Goal: Navigation & Orientation: Go to known website

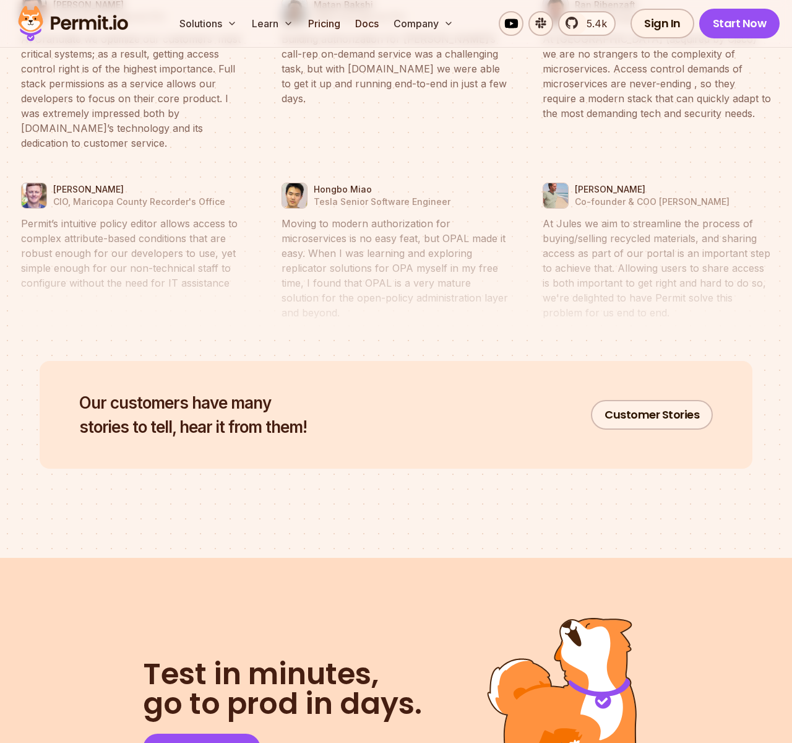
scroll to position [6118, 0]
